Goal: Task Accomplishment & Management: Complete application form

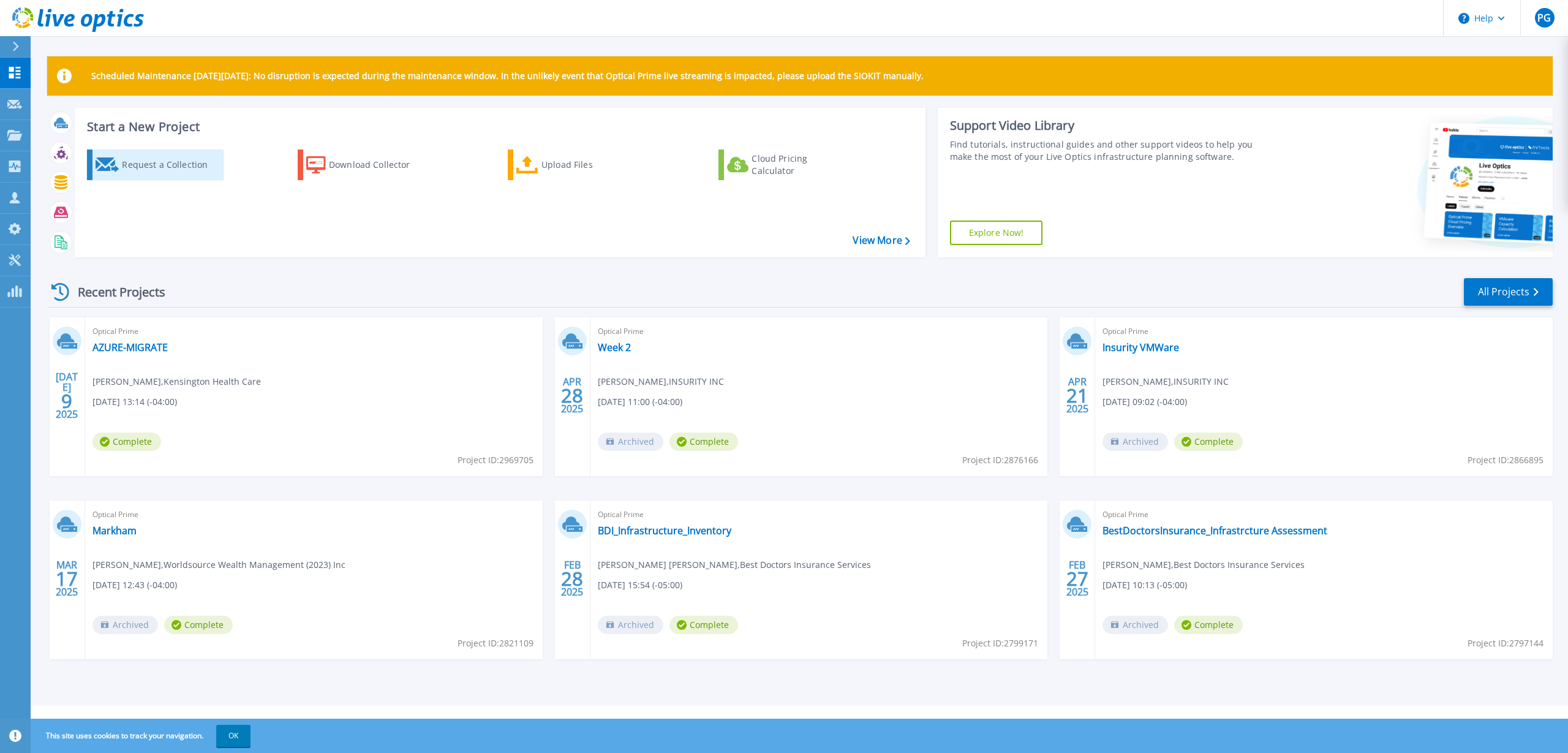
click at [125, 169] on div "Request a Collection" at bounding box center [170, 165] width 98 height 24
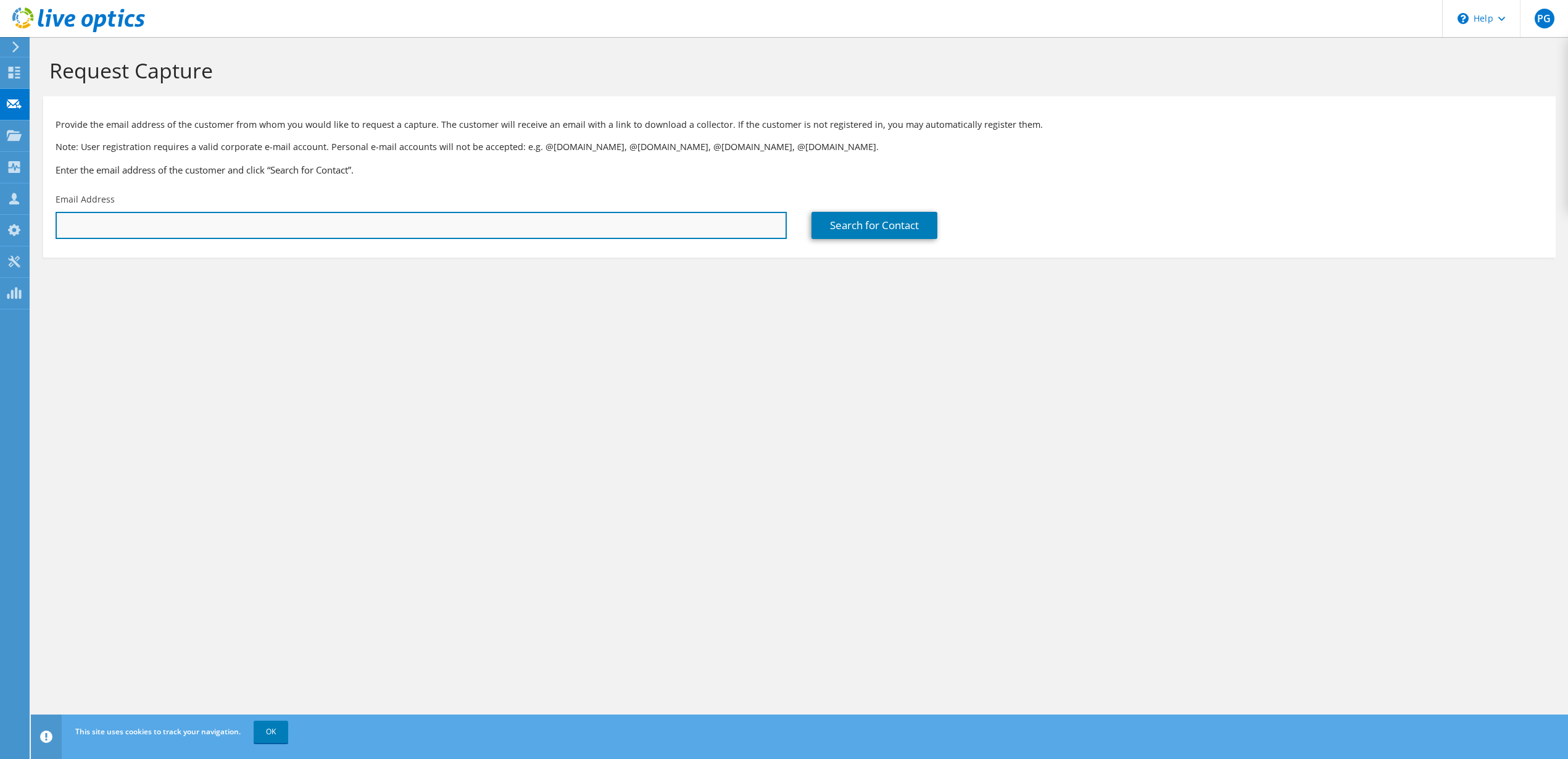
click at [92, 227] on input "text" at bounding box center [421, 225] width 731 height 27
paste input "[EMAIL_ADDRESS][DOMAIN_NAME]"
type input "[EMAIL_ADDRESS][DOMAIN_NAME]"
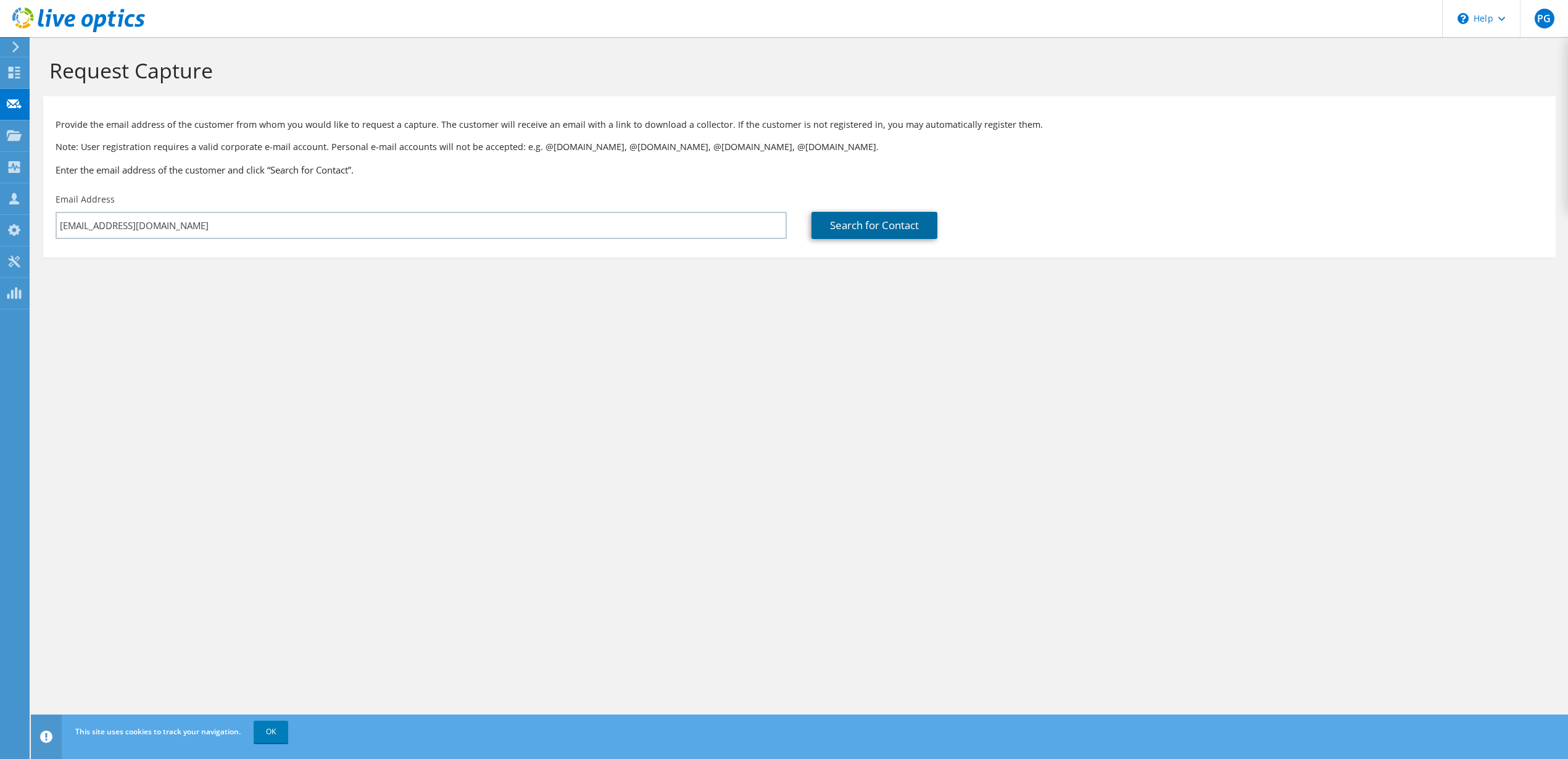
click at [837, 223] on link "Search for Contact" at bounding box center [874, 225] width 126 height 27
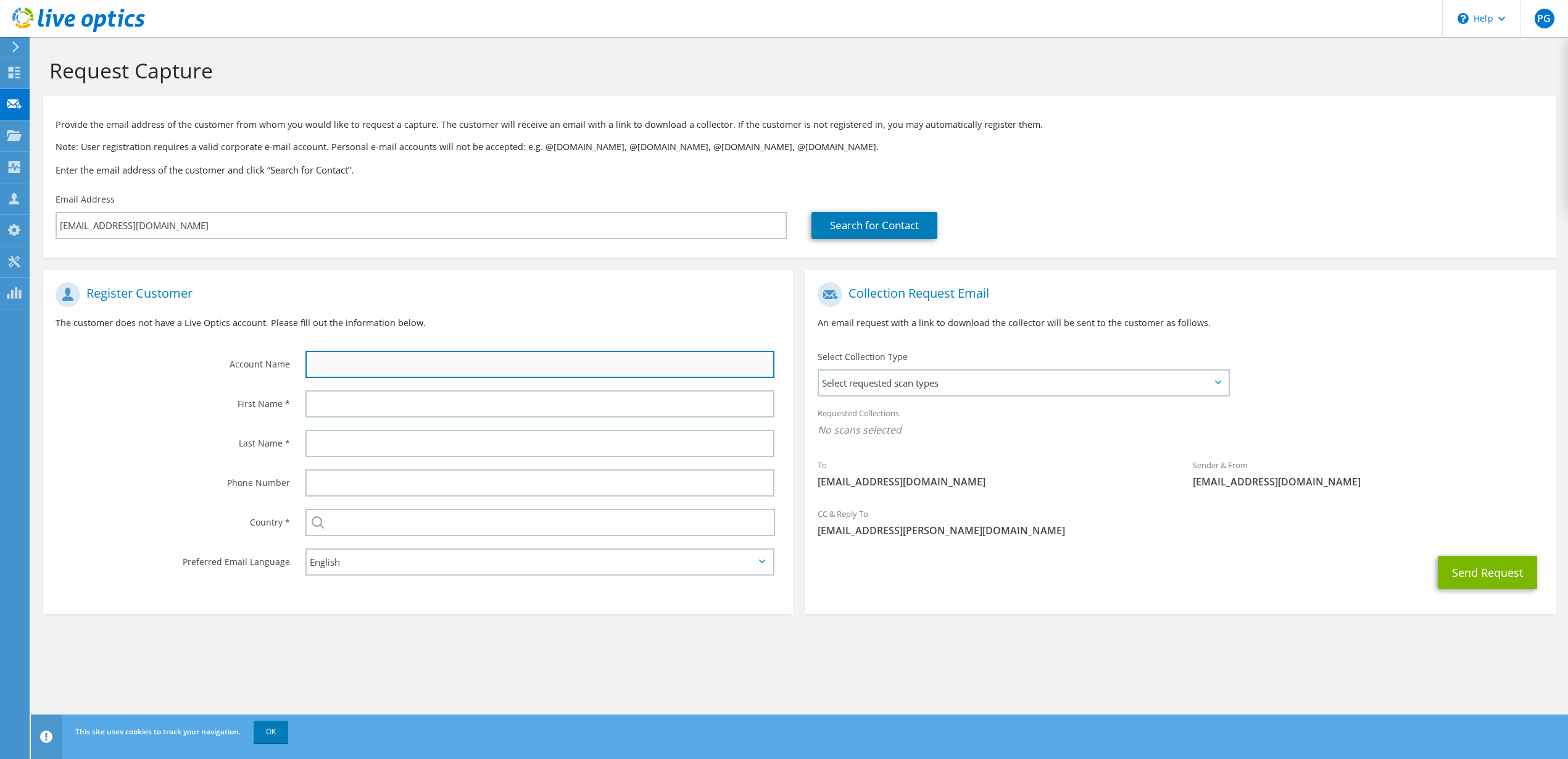
click at [431, 360] on input "text" at bounding box center [540, 364] width 469 height 27
type input "Itron Inc"
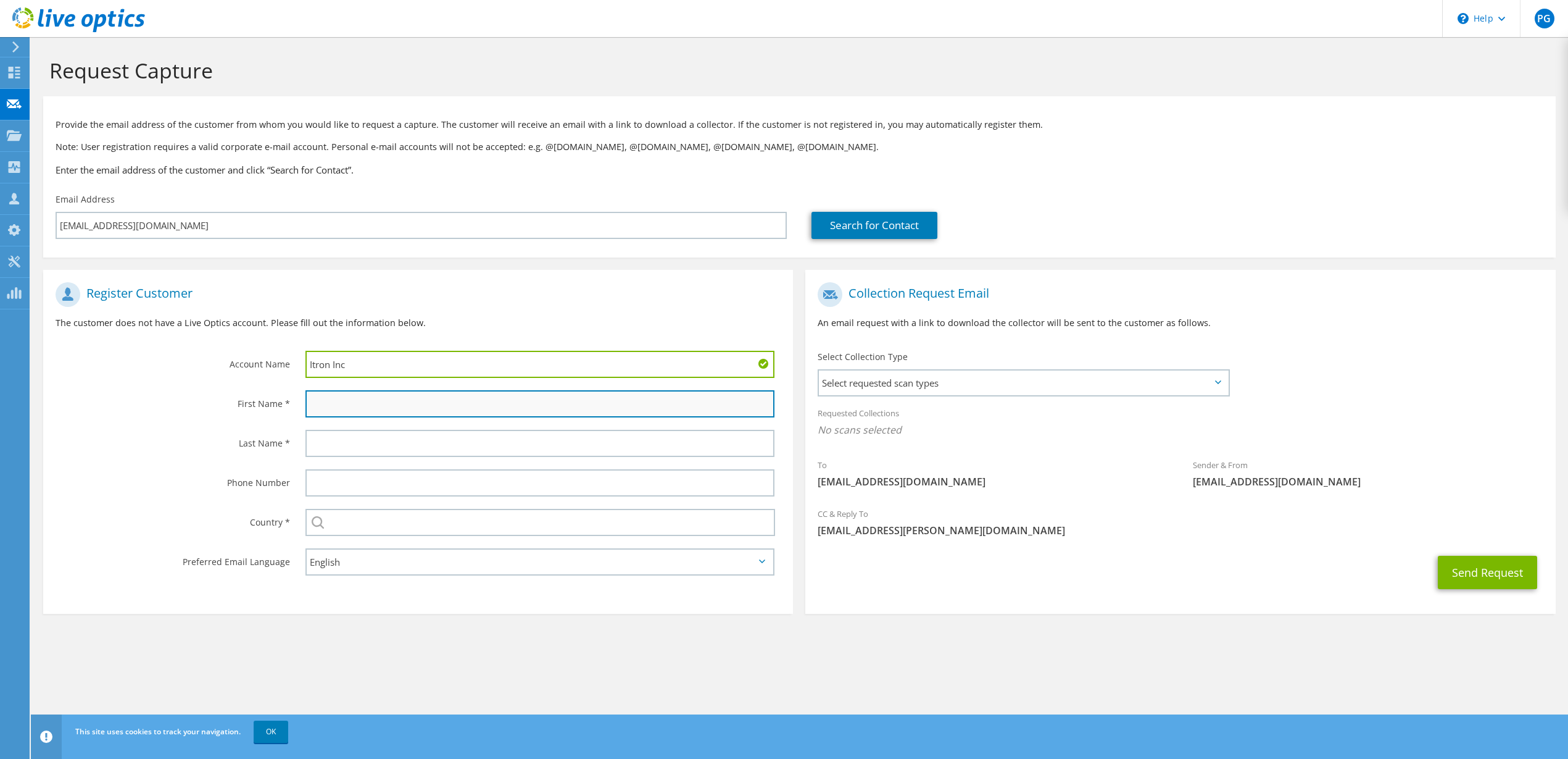
click at [370, 397] on input "text" at bounding box center [540, 403] width 469 height 27
type input "[PERSON_NAME]"
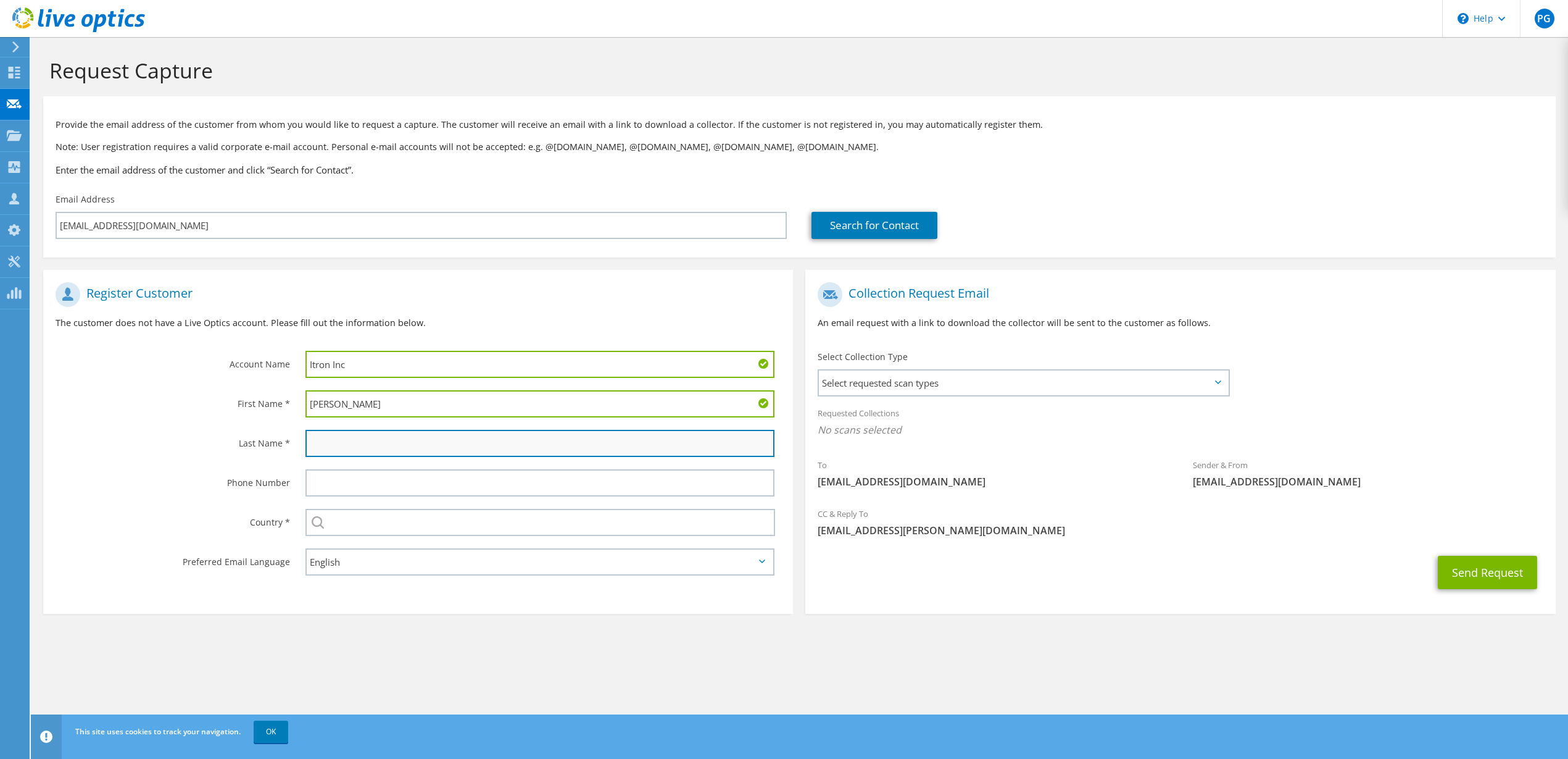
click at [346, 444] on input "text" at bounding box center [540, 442] width 469 height 27
type input "[PERSON_NAME]"
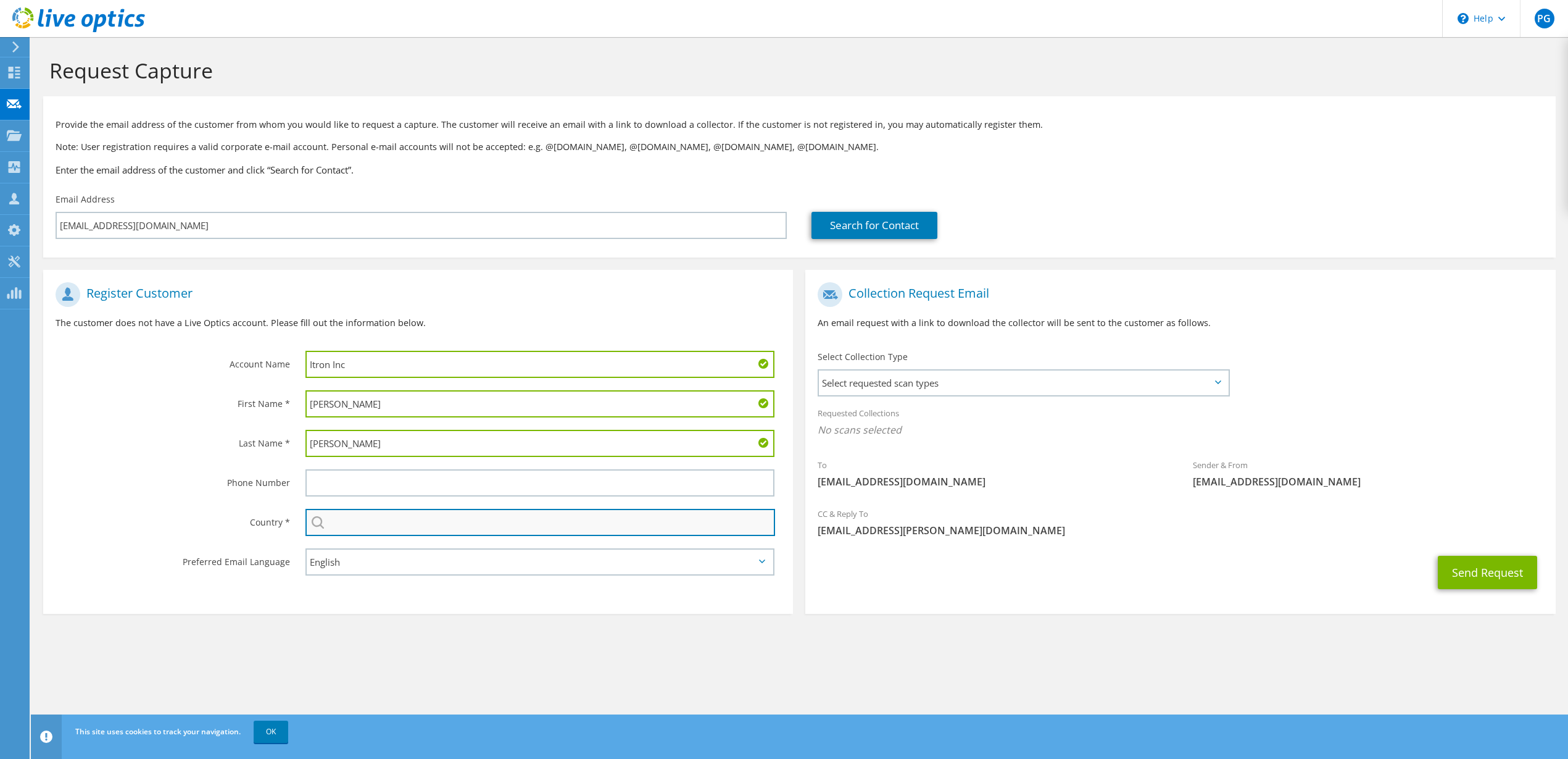
click at [331, 524] on input "text" at bounding box center [540, 522] width 469 height 27
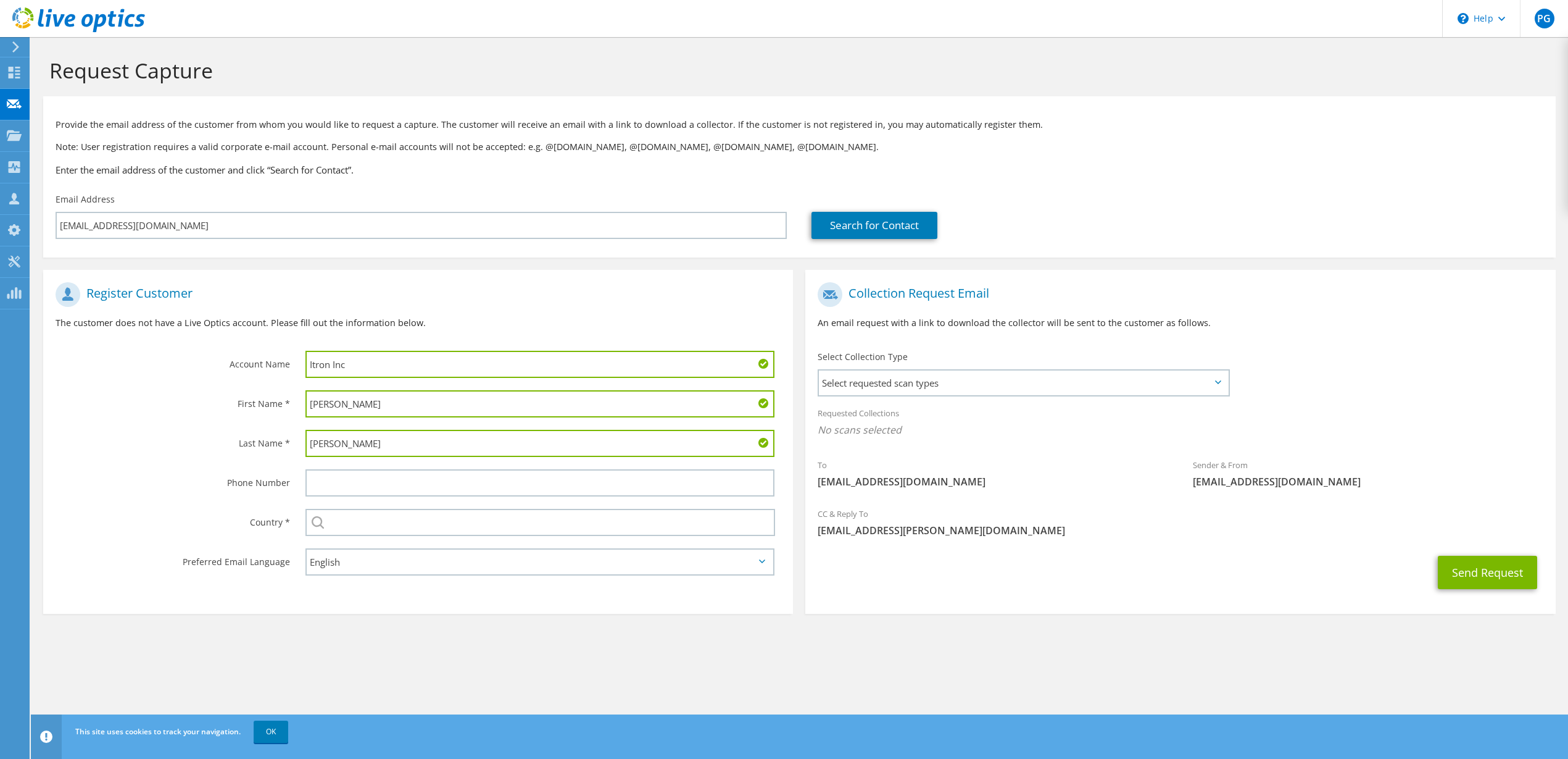
click at [303, 604] on section "Register Customer The customer does not have a Live Optics account. Please fill…" at bounding box center [418, 442] width 750 height 344
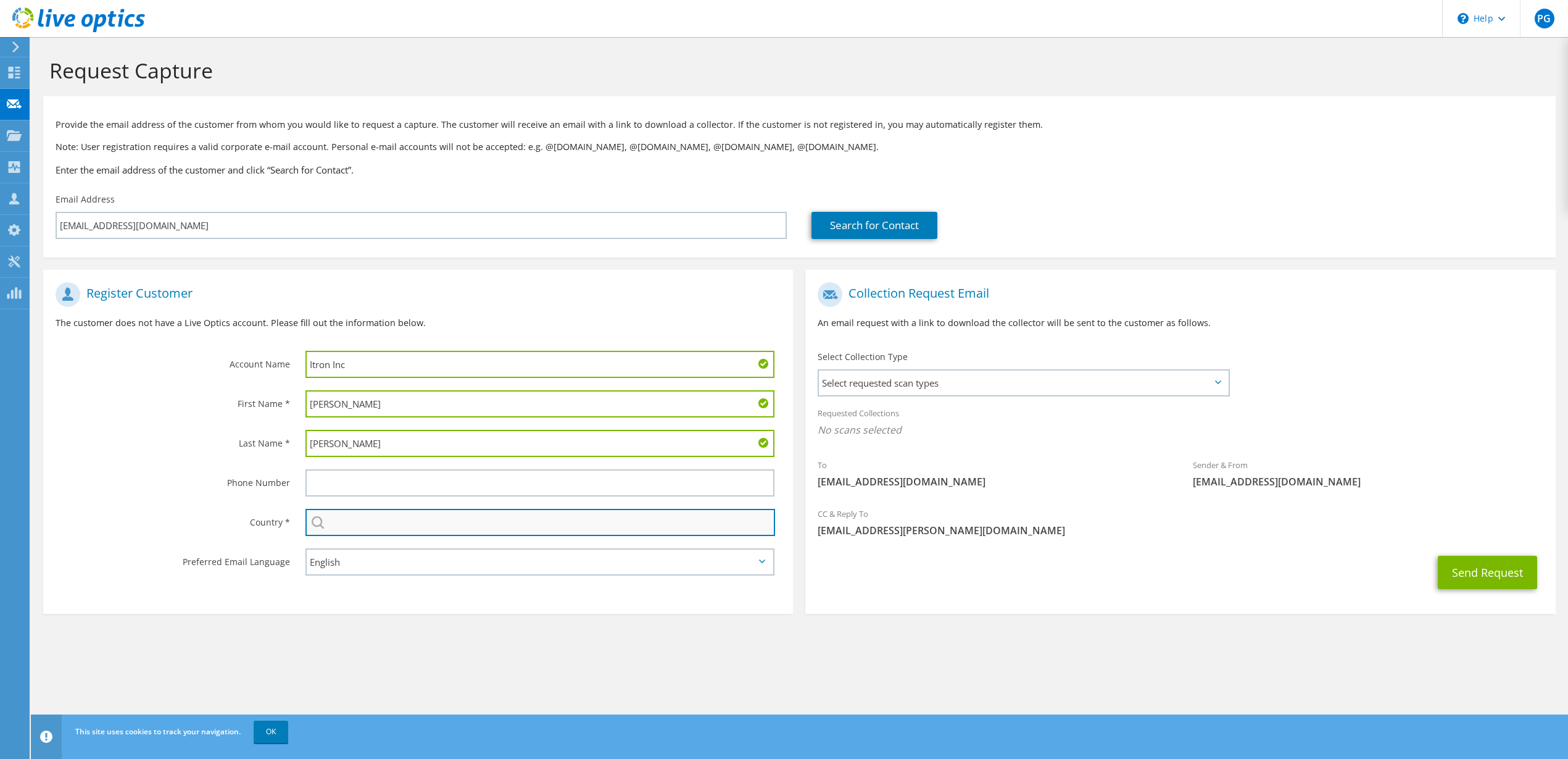
click at [356, 520] on input "text" at bounding box center [540, 522] width 469 height 27
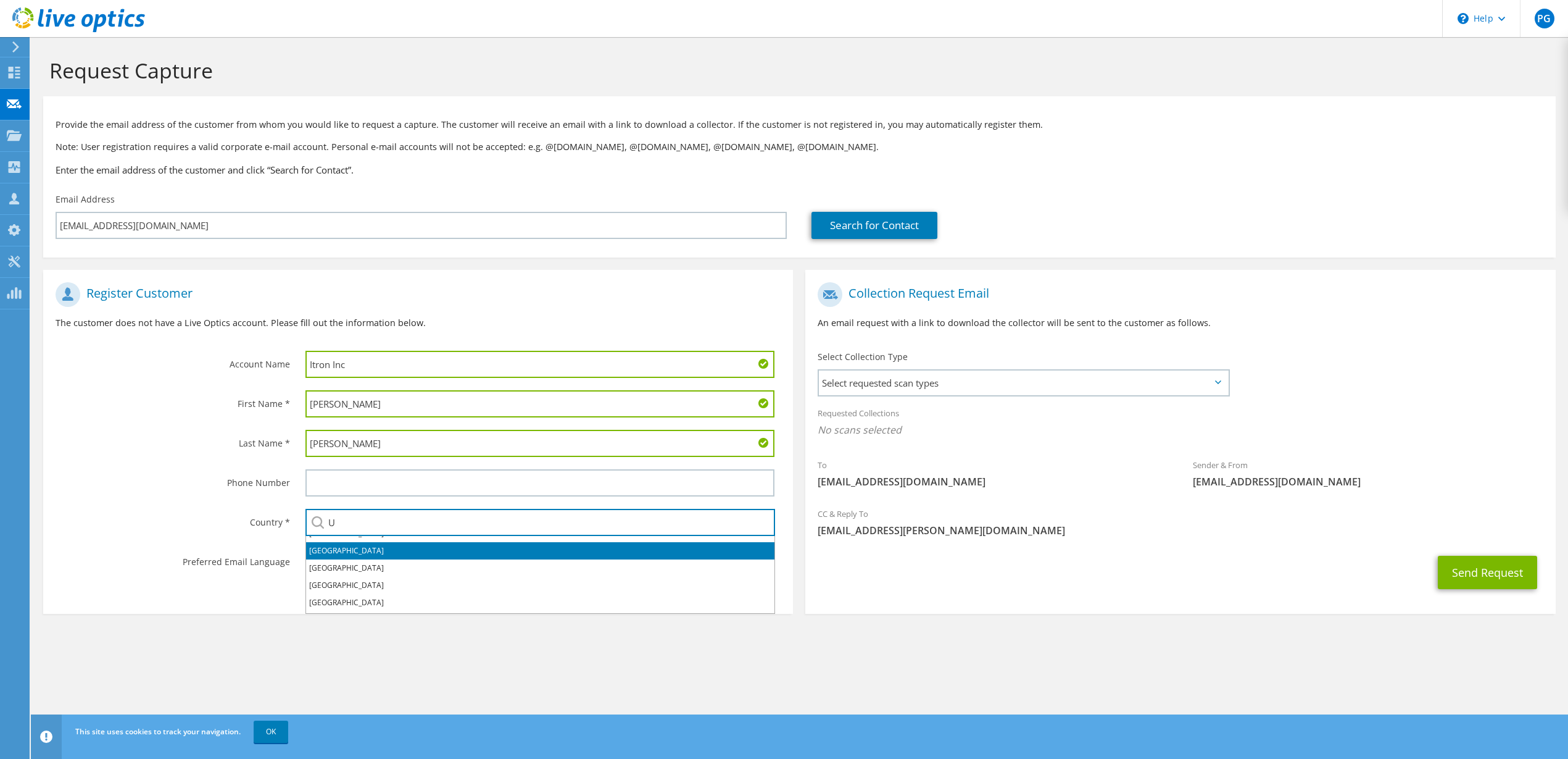
scroll to position [87, 0]
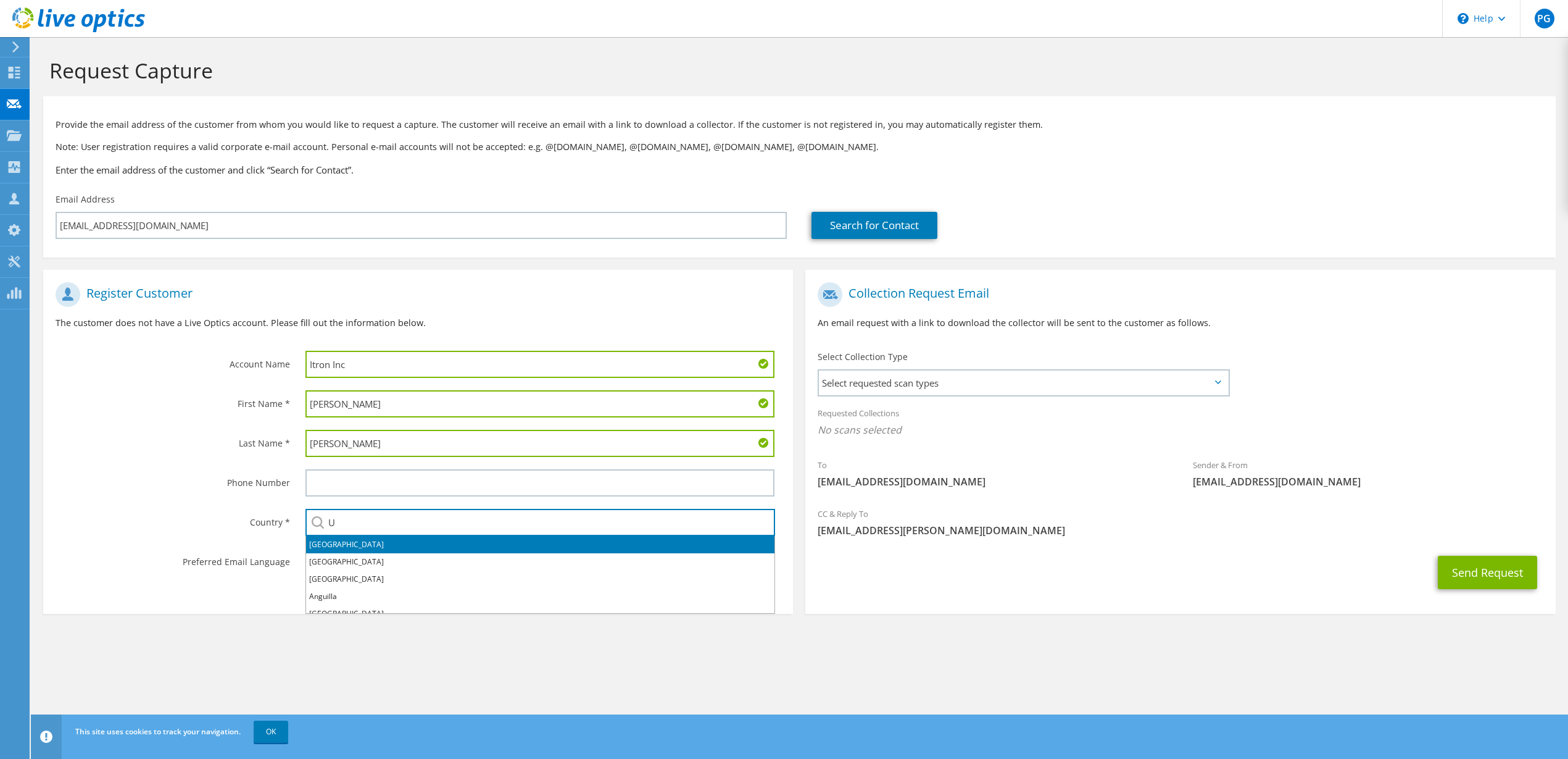
click at [342, 537] on li "[GEOGRAPHIC_DATA]" at bounding box center [540, 544] width 468 height 17
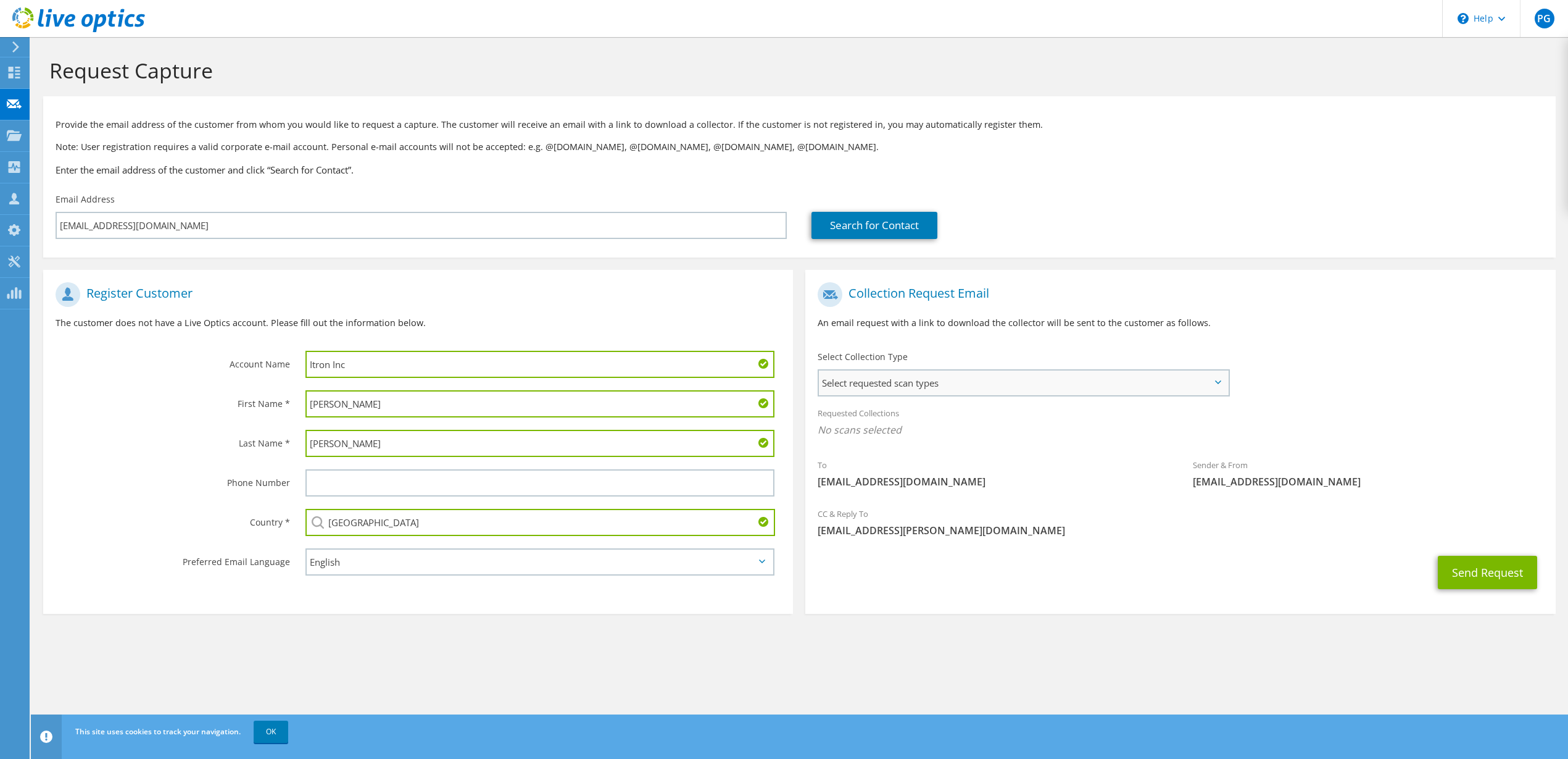
type input "[GEOGRAPHIC_DATA]"
click at [1219, 376] on span "Select requested scan types" at bounding box center [1023, 383] width 409 height 25
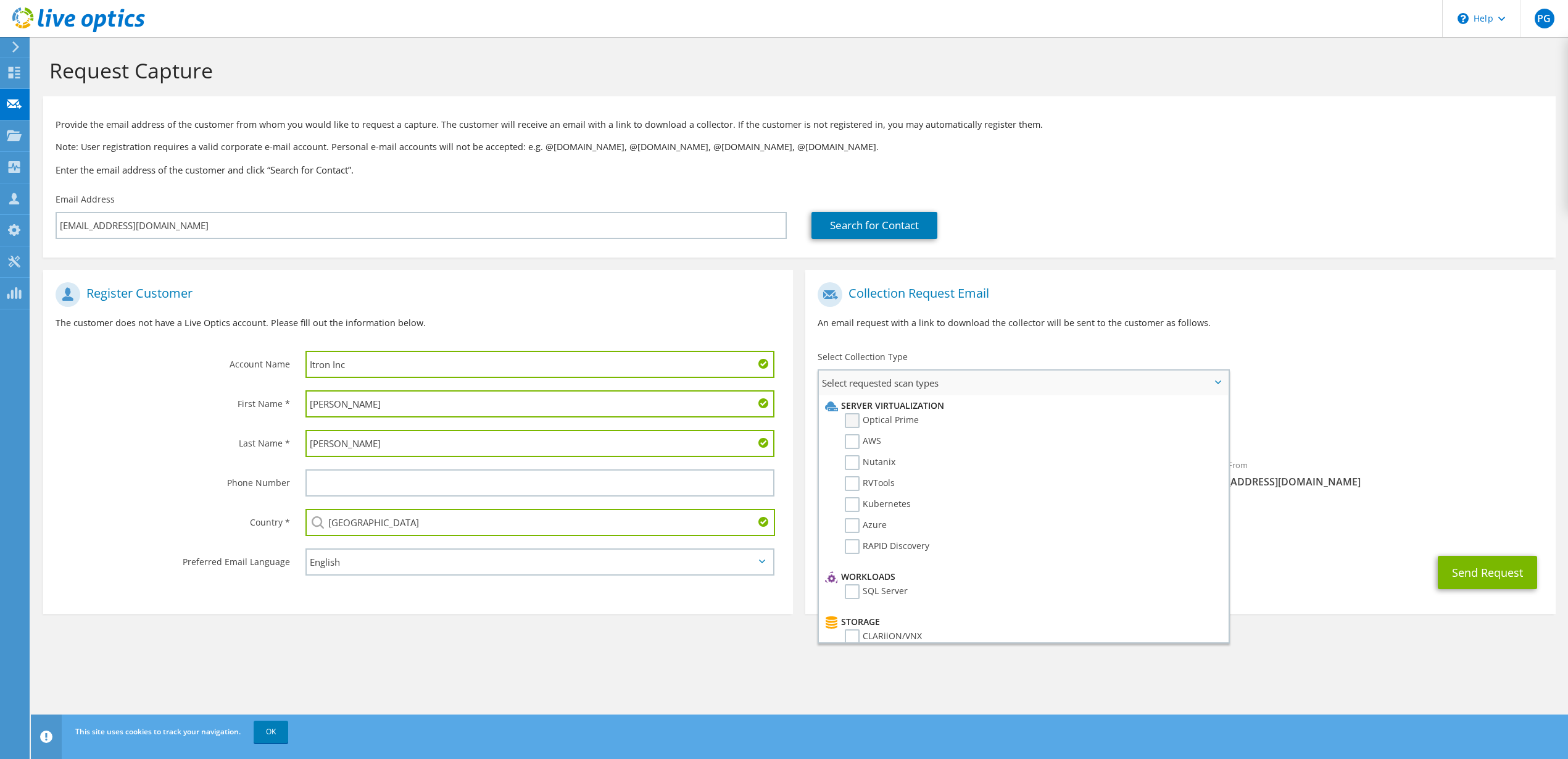
click at [853, 420] on label "Optical Prime" at bounding box center [881, 420] width 74 height 15
click at [0, 0] on input "Optical Prime" at bounding box center [0, 0] width 0 height 0
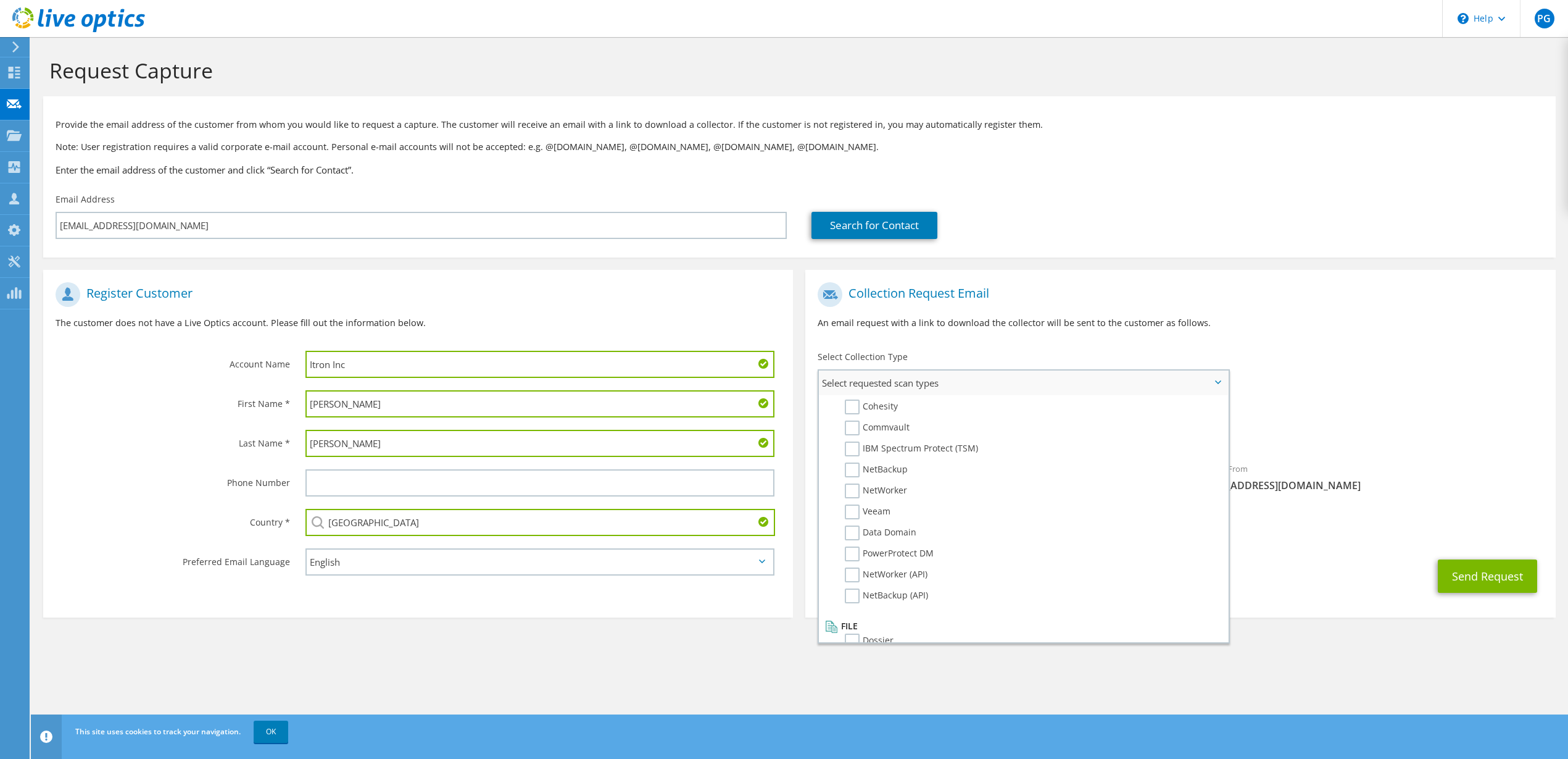
scroll to position [587, 0]
click at [1301, 568] on div "Send Request" at bounding box center [1180, 576] width 750 height 46
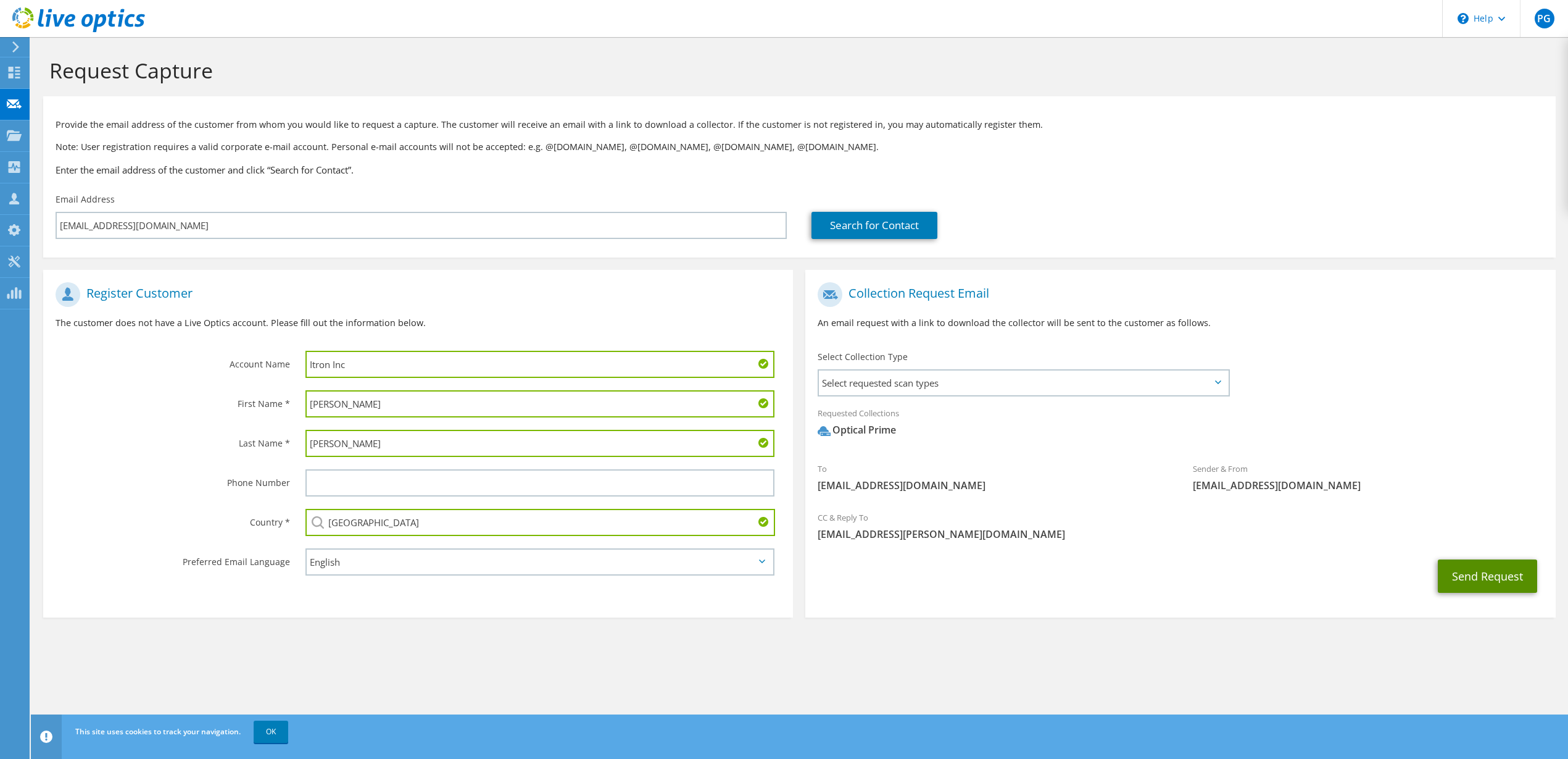
click at [1481, 582] on button "Send Request" at bounding box center [1487, 576] width 100 height 34
